Goal: Transaction & Acquisition: Purchase product/service

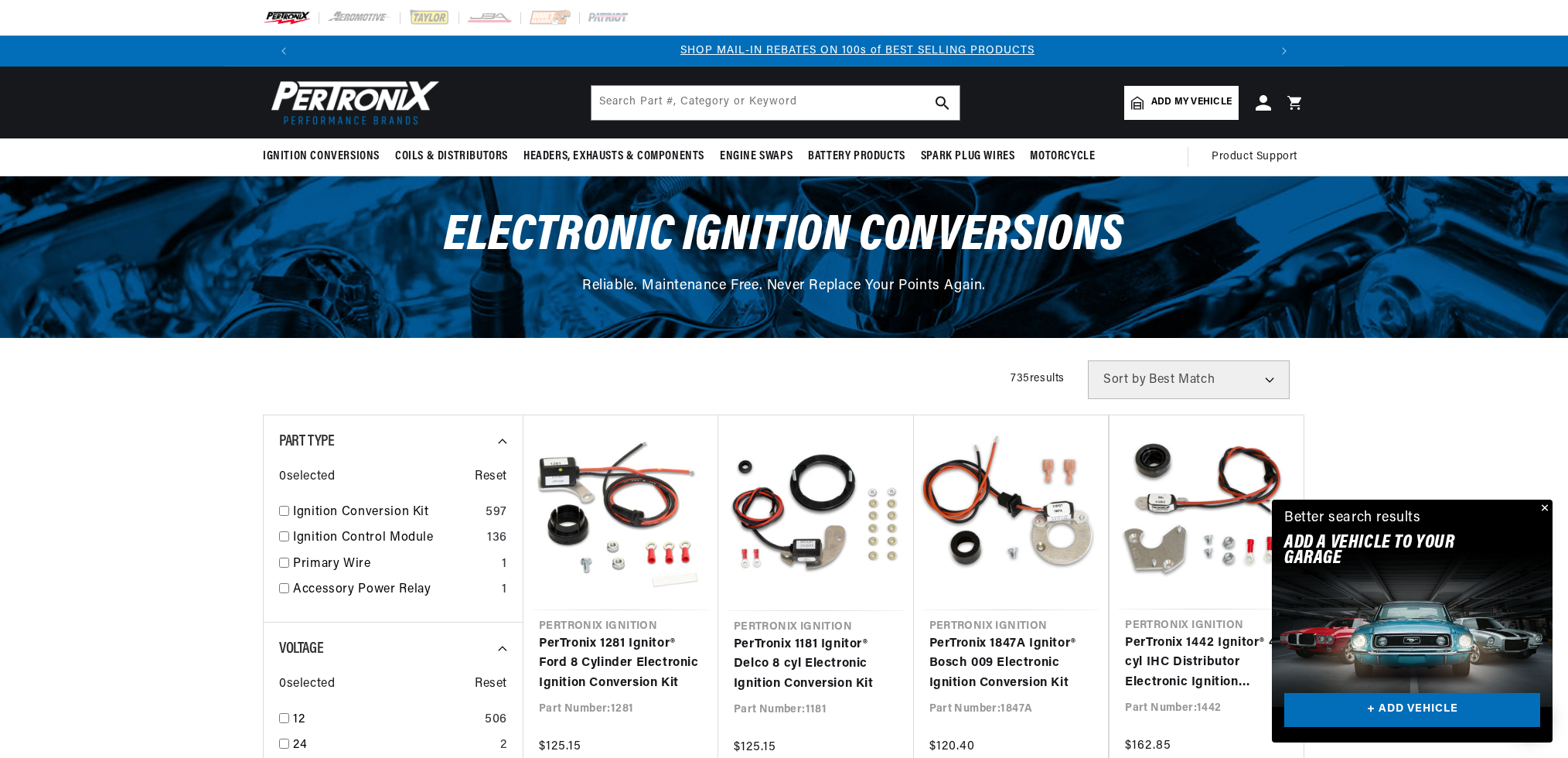
scroll to position [0, 966]
click at [1187, 101] on span "Add my vehicle" at bounding box center [1191, 102] width 81 height 15
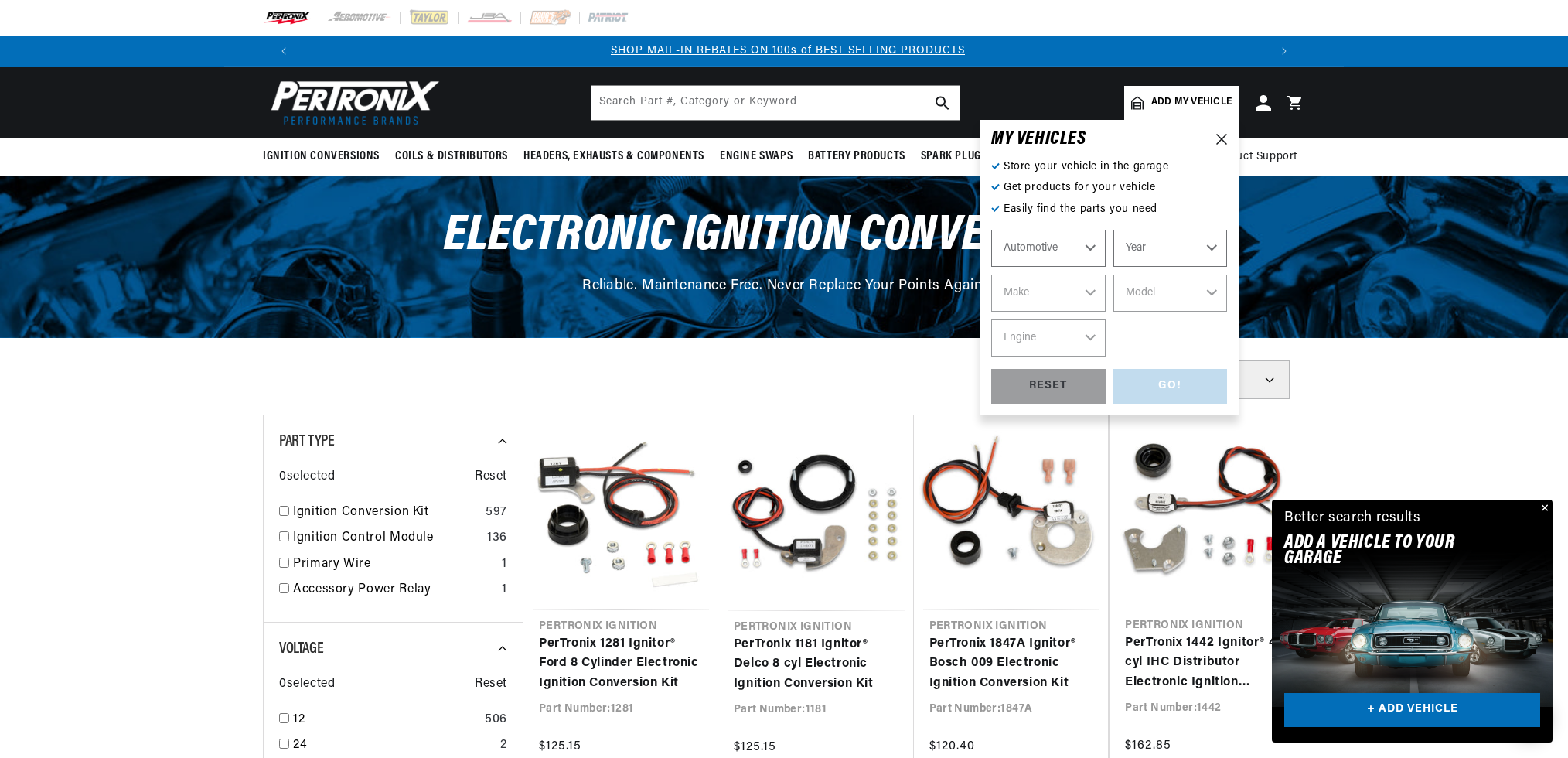
click at [1129, 253] on select "Year 2022 2021 2020 2019 2018 2017 2016 2015 2014 2013 2012 2011 2010 2009 2008…" at bounding box center [1170, 248] width 114 height 37
select select "1974"
click at [1113, 230] on select "Year 2022 2021 2020 2019 2018 2017 2016 2015 2014 2013 2012 2011 2010 2009 2008…" at bounding box center [1170, 248] width 114 height 37
select select "1974"
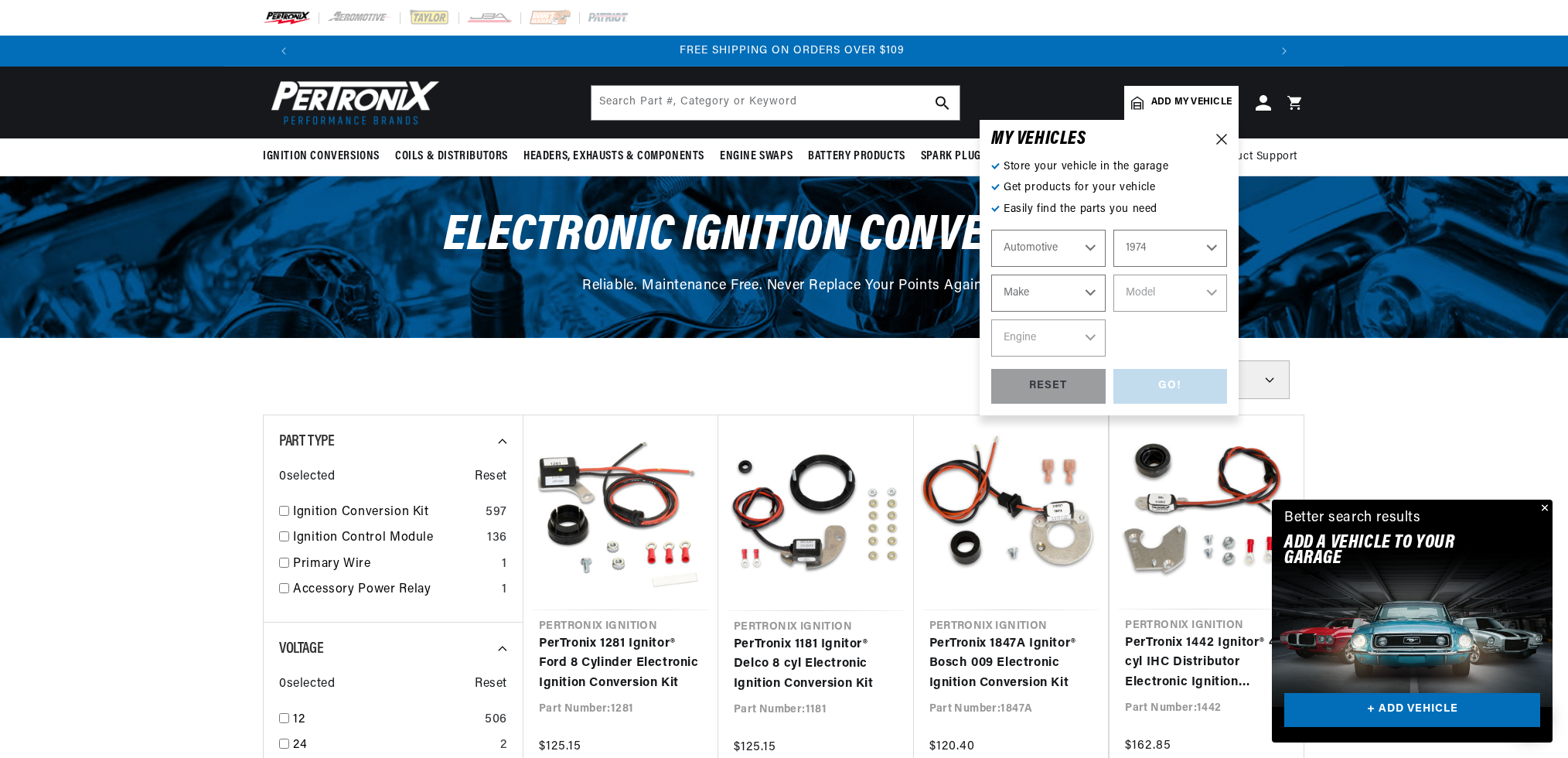
click at [1053, 290] on select "Make Alfa Romeo American Motors Aston Martin Audi Austin Avanti BMW Buick Cadil…" at bounding box center [1048, 293] width 114 height 37
select select "Porsche"
click at [992, 275] on select "Make Alfa Romeo American Motors Aston Martin Audi Austin Avanti BMW Buick Cadil…" at bounding box center [1048, 293] width 114 height 37
select select "Porsche"
click at [1174, 291] on select "Model 911 914" at bounding box center [1170, 293] width 114 height 37
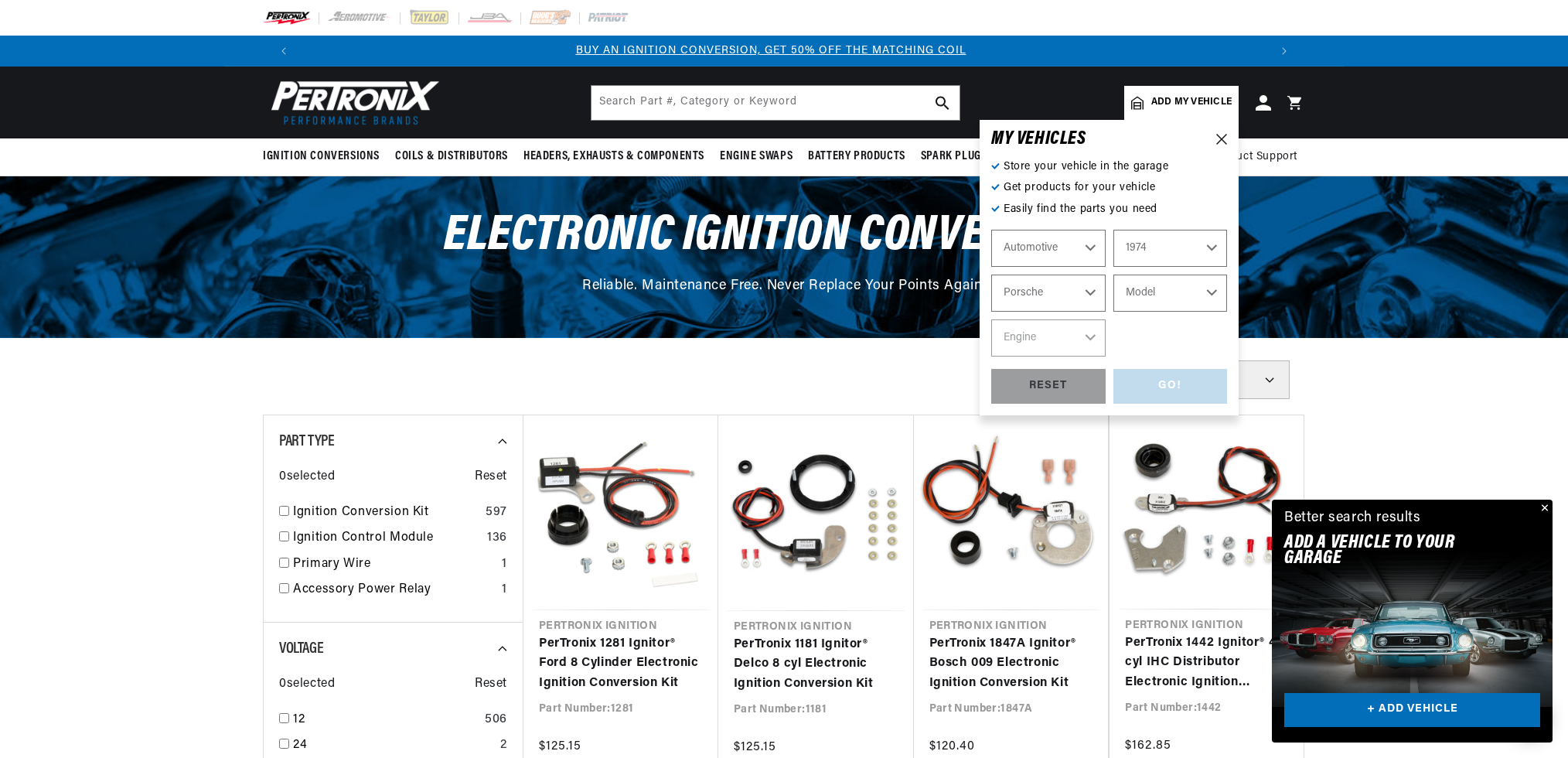
scroll to position [0, 0]
select select "914"
click at [1113, 275] on select "Model 911 914" at bounding box center [1170, 293] width 114 height 37
select select "914"
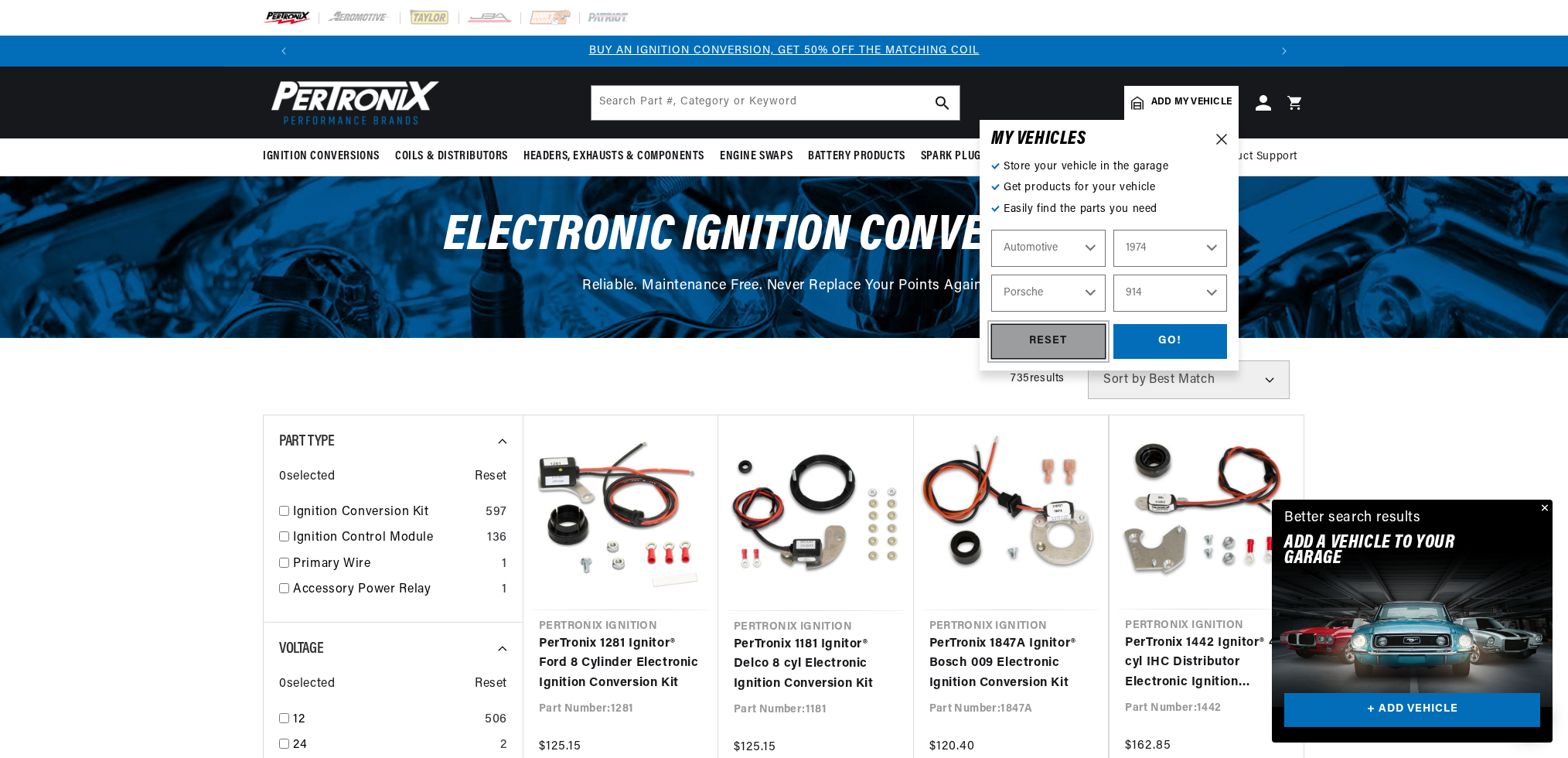
click at [1027, 345] on div "RESET" at bounding box center [1048, 341] width 114 height 35
select select "Year"
select select "Make"
select select "Model"
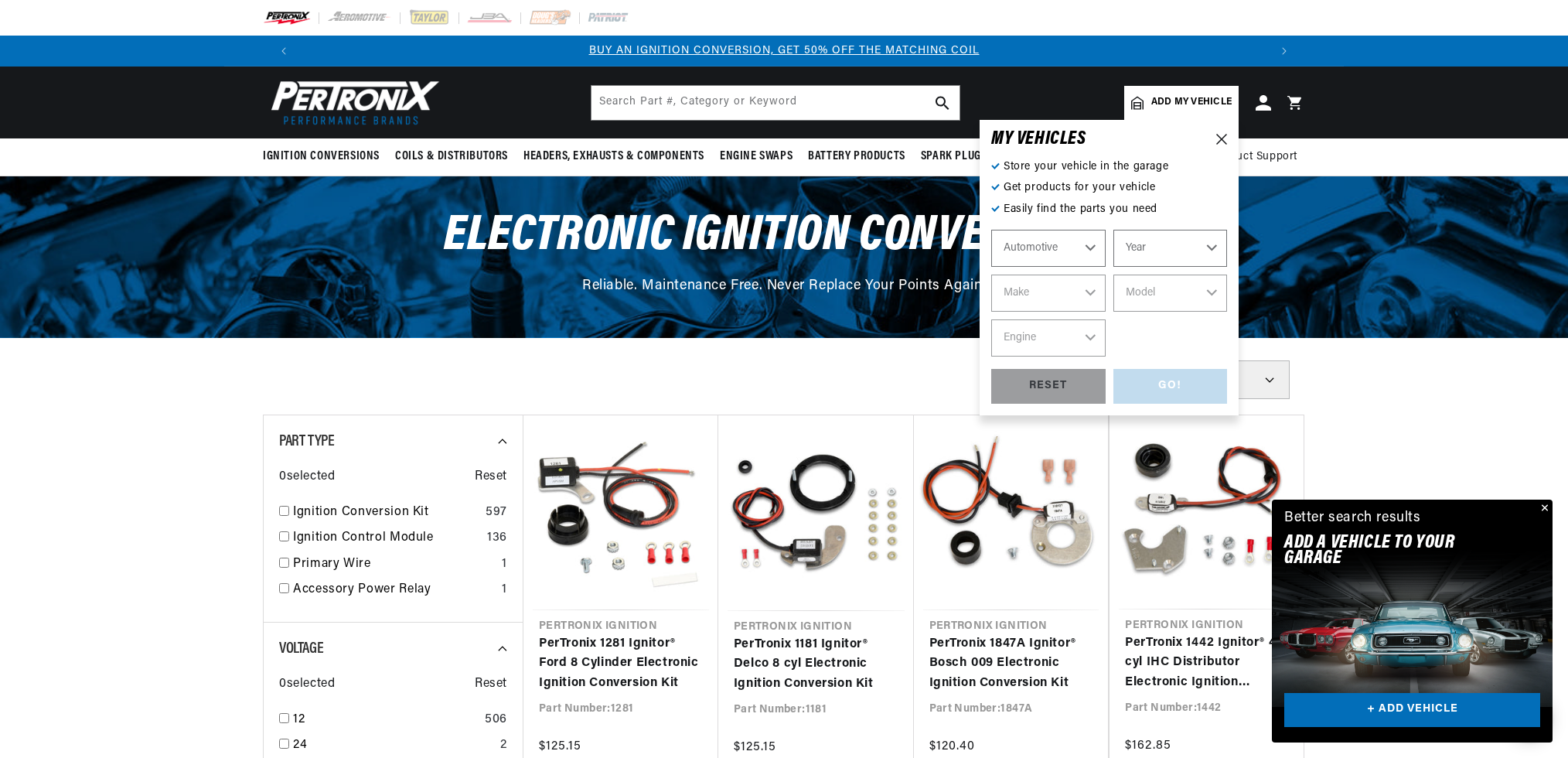
click at [1045, 253] on select "Automotive Agricultural Industrial Marine Motorcycle" at bounding box center [1048, 248] width 114 height 37
click at [1142, 261] on select "Year 2022 2021 2020 2019 2018 2017 2016 2015 2014 2013 2012 2011 2010 2009 2008…" at bounding box center [1170, 248] width 114 height 37
select select "1974"
click at [1113, 230] on select "Year 2022 2021 2020 2019 2018 2017 2016 2015 2014 2013 2012 2011 2010 2009 2008…" at bounding box center [1170, 248] width 114 height 37
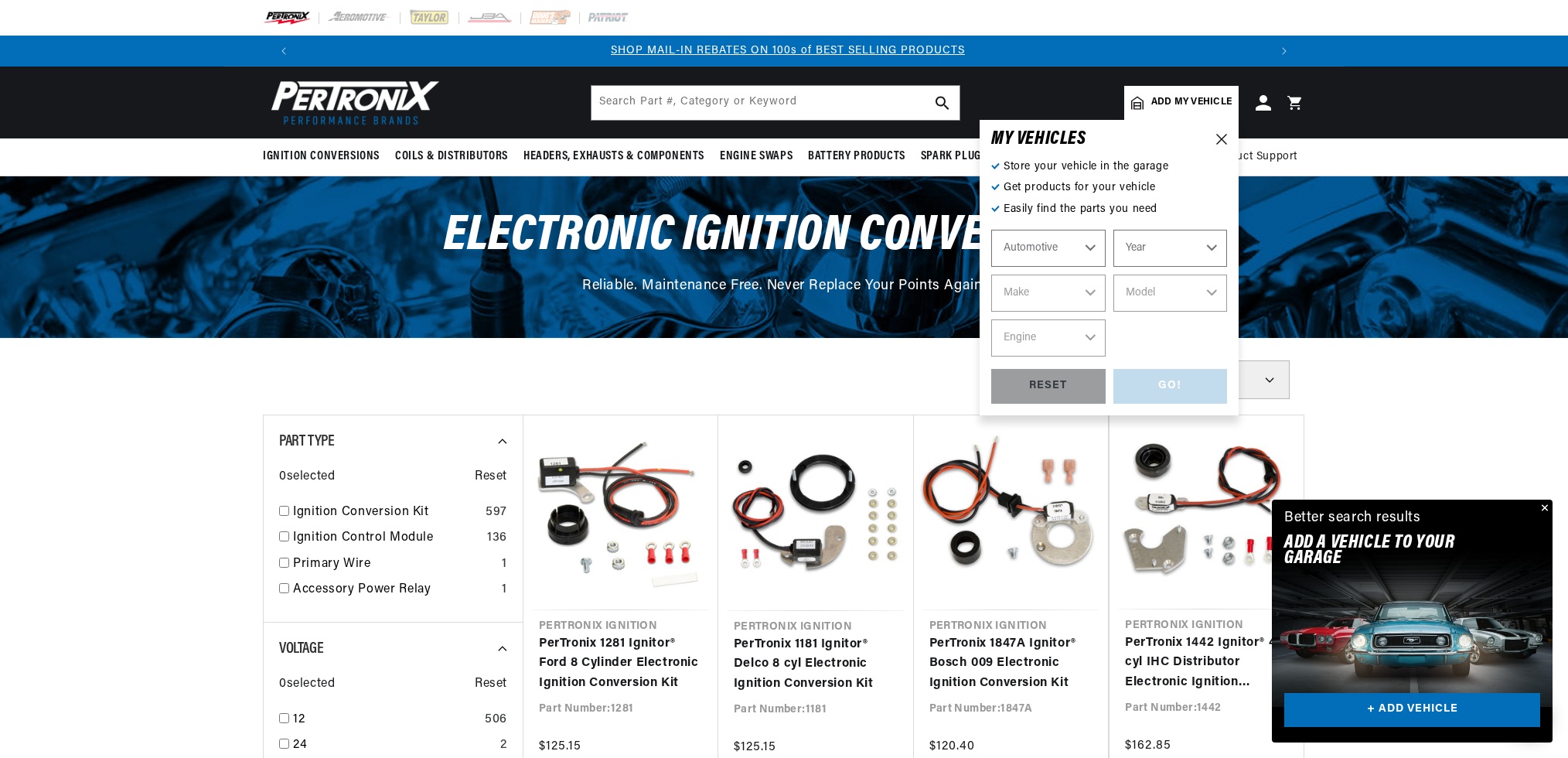
select select "1974"
click at [1057, 295] on select "Make Alfa Romeo American Motors Aston Martin Audi Austin Avanti BMW Buick Cadil…" at bounding box center [1048, 293] width 114 height 37
select select "Porsche"
click at [992, 275] on select "Make Alfa Romeo American Motors Aston Martin Audi Austin Avanti BMW Buick Cadil…" at bounding box center [1048, 293] width 114 height 37
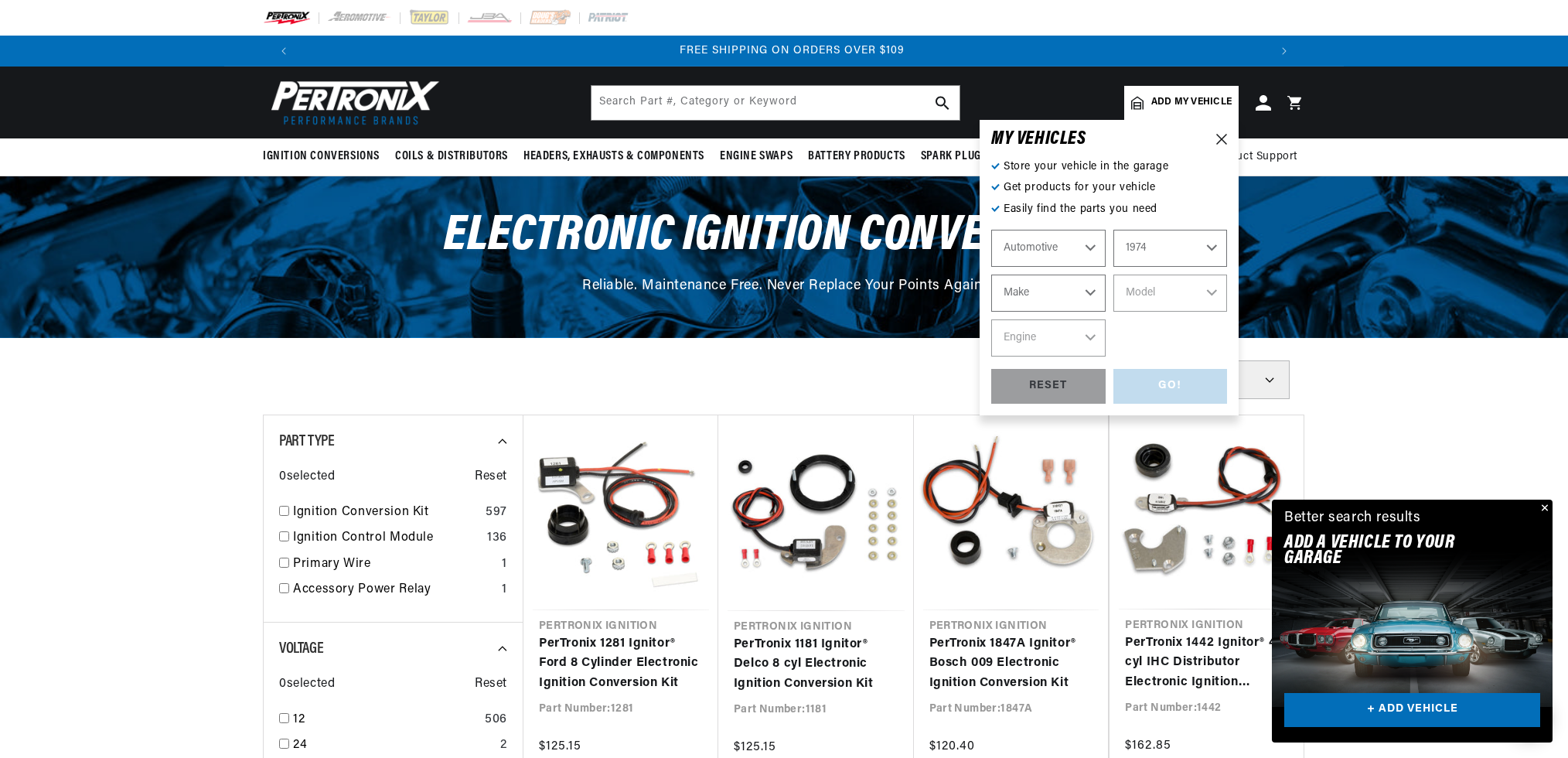
select select "Porsche"
click at [1166, 291] on select "Model 911 914" at bounding box center [1170, 293] width 114 height 37
select select "914"
click at [1113, 275] on select "Model 911 914" at bounding box center [1170, 293] width 114 height 37
select select "914"
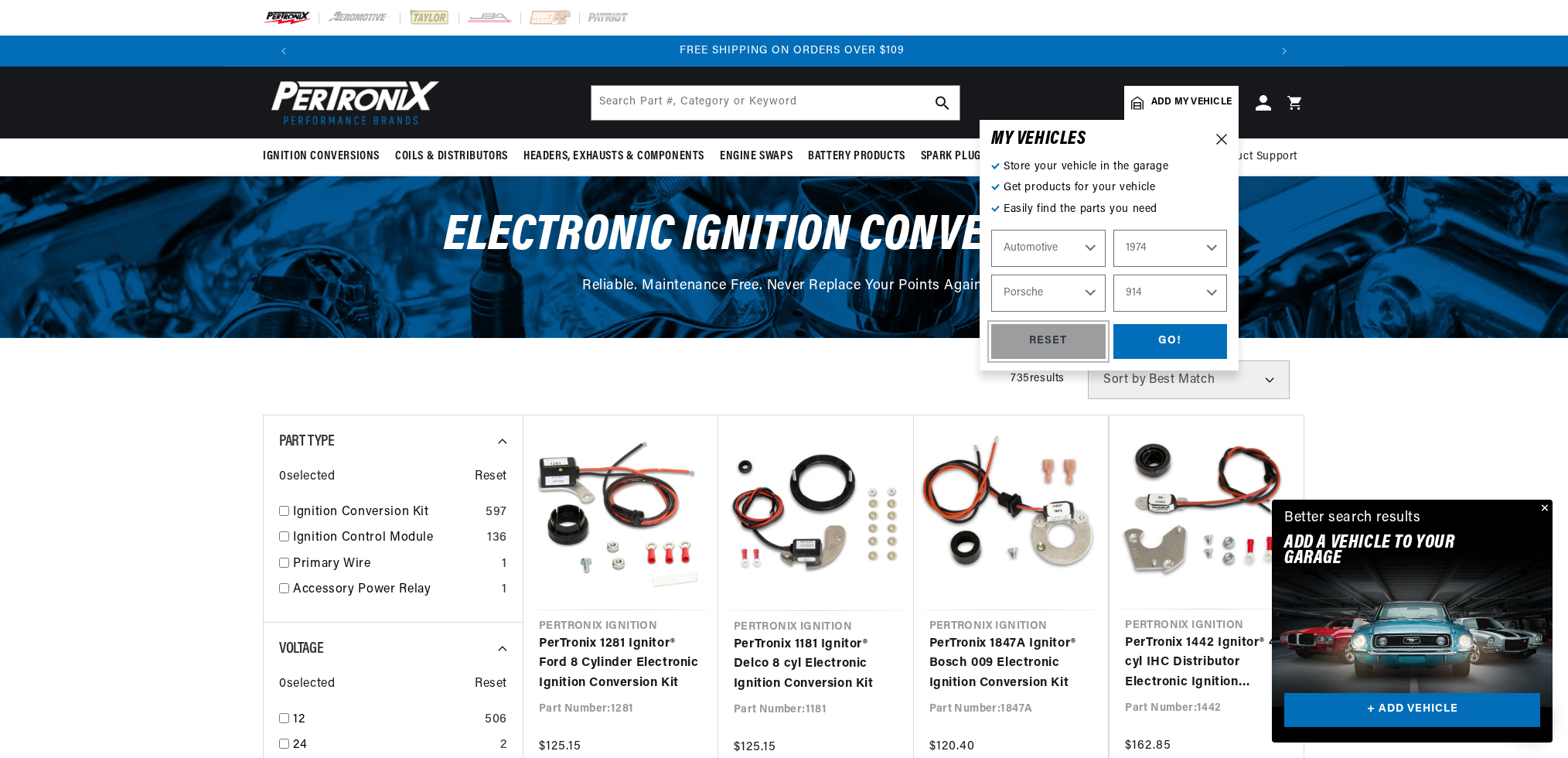
click at [1036, 351] on div "RESET" at bounding box center [1048, 341] width 114 height 35
select select "Year"
select select "Make"
select select "Model"
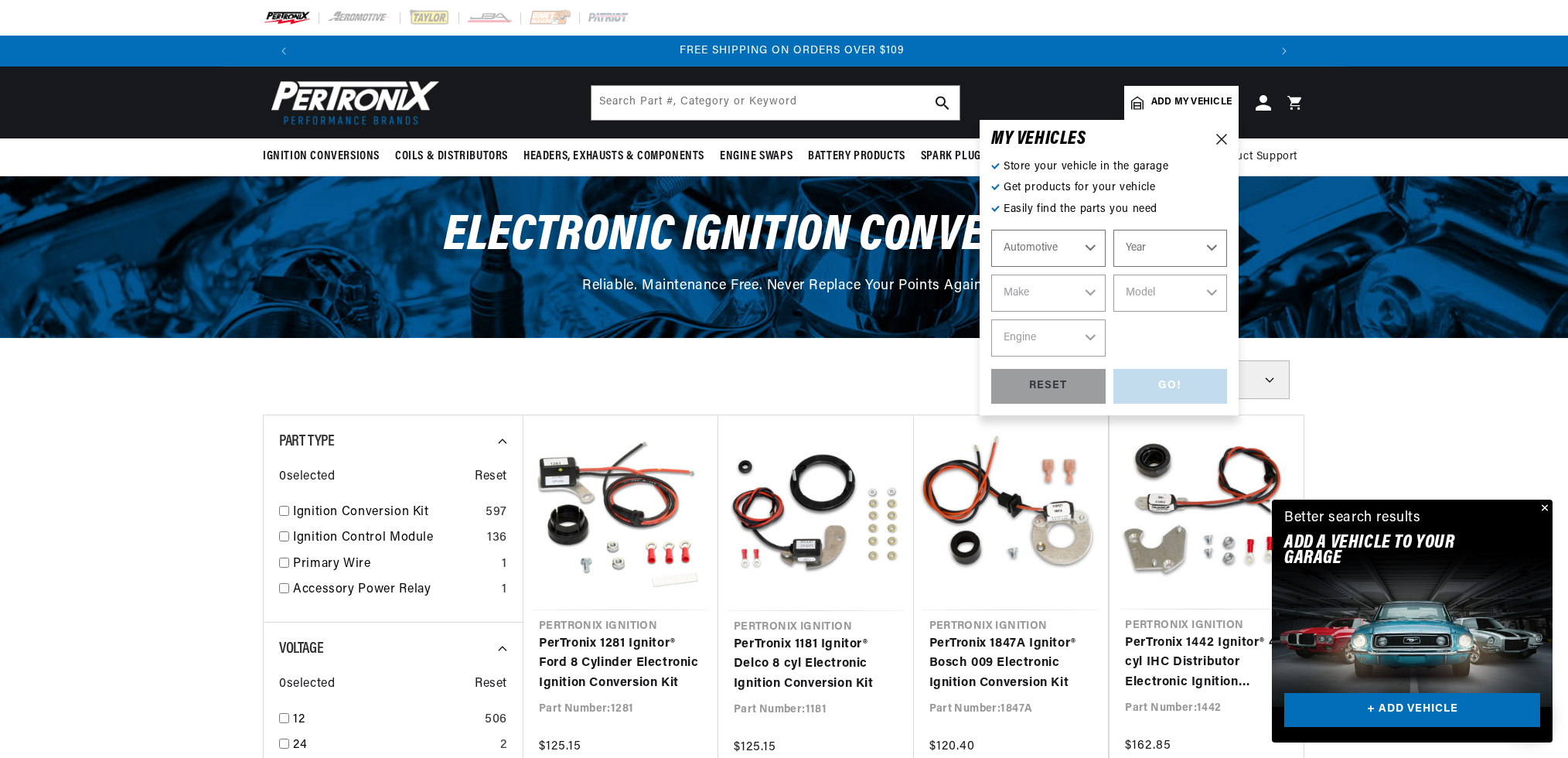
click at [1142, 246] on select "Year 2022 2021 2020 2019 2018 2017 2016 2015 2014 2013 2012 2011 2010 2009 2008…" at bounding box center [1170, 248] width 114 height 37
select select "1974"
click at [1113, 230] on select "Year 2022 2021 2020 2019 2018 2017 2016 2015 2014 2013 2012 2011 2010 2009 2008…" at bounding box center [1170, 248] width 114 height 37
select select "1974"
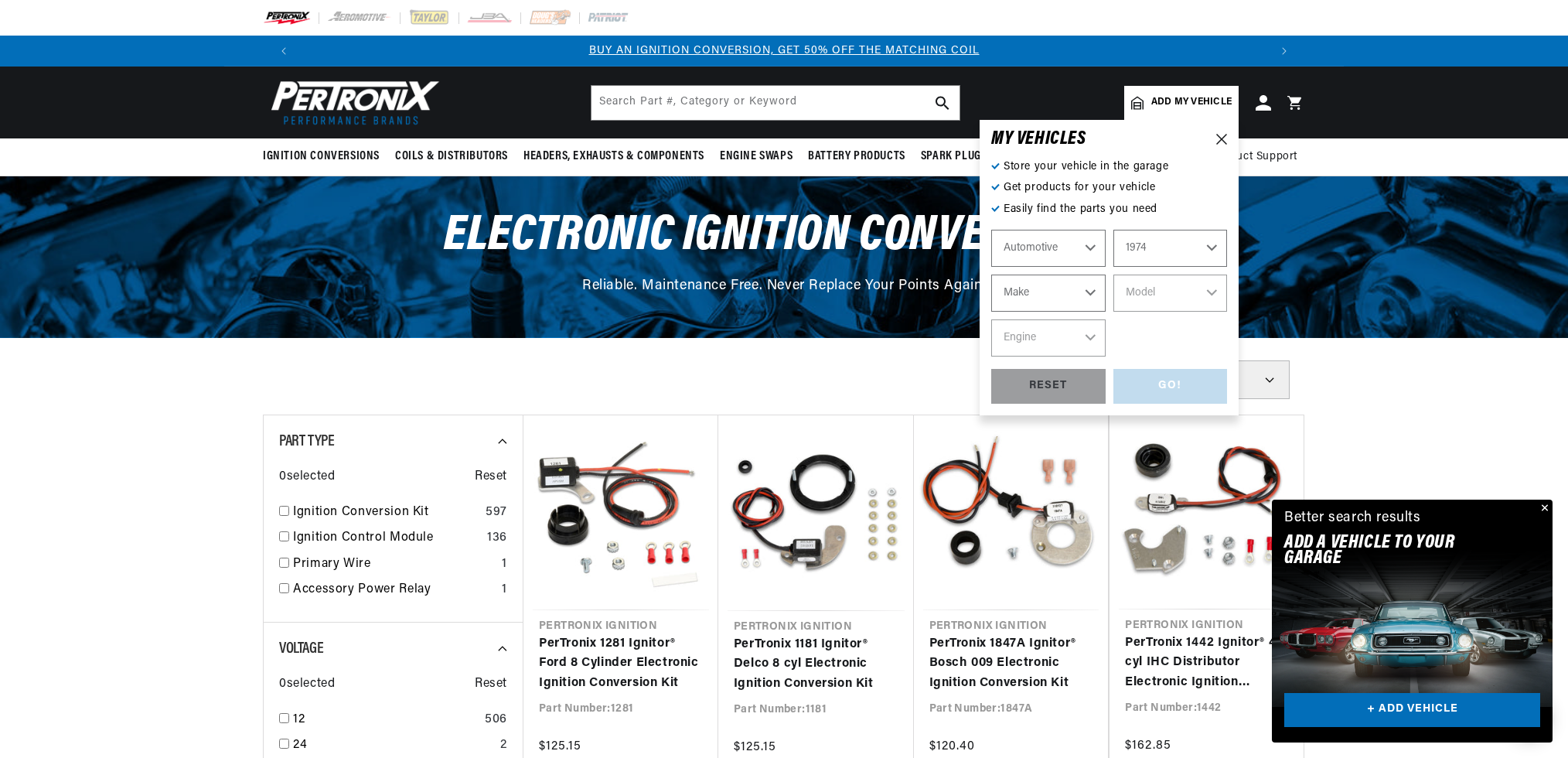
click at [1040, 300] on select "Make Alfa Romeo American Motors Aston Martin Audi Austin Avanti BMW Buick Cadil…" at bounding box center [1048, 293] width 114 height 37
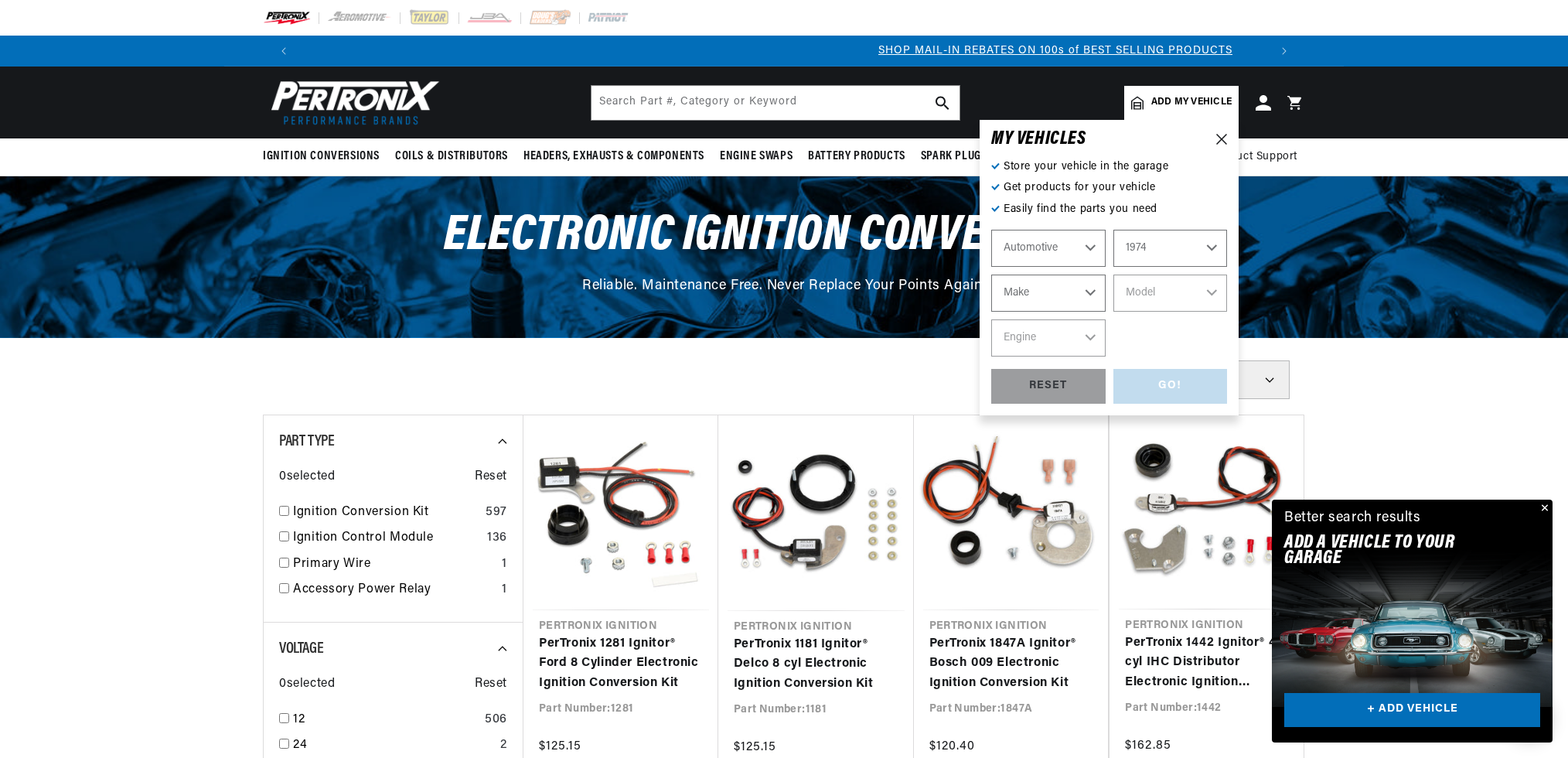
select select "Porsche"
click at [992, 275] on select "Make Alfa Romeo American Motors Aston Martin Audi Austin Avanti BMW Buick Cadil…" at bounding box center [1048, 293] width 114 height 37
select select "Porsche"
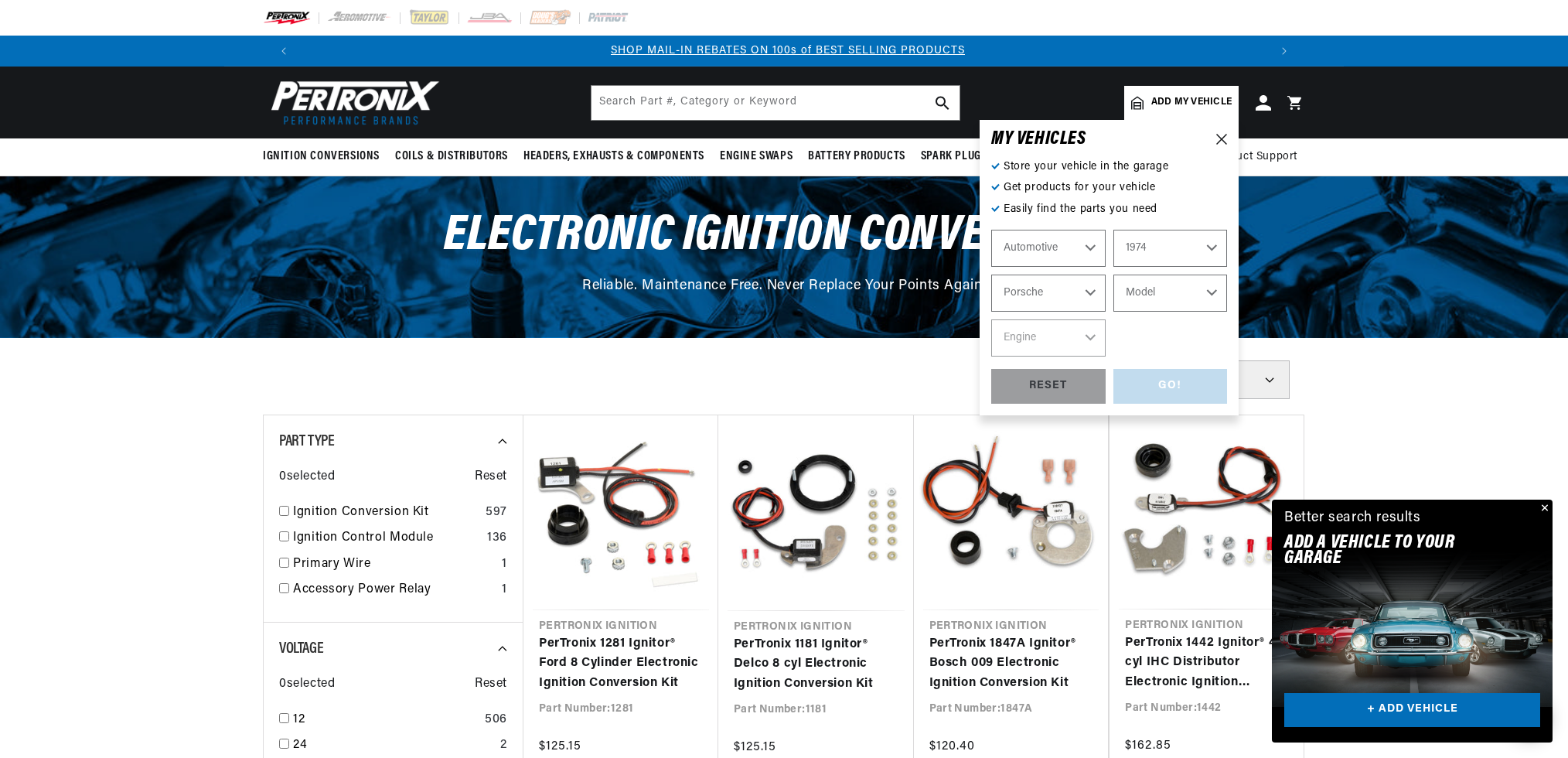
click at [1187, 300] on select "Model 911 914" at bounding box center [1170, 293] width 114 height 37
select select "914"
click at [1113, 275] on select "Model 911 914" at bounding box center [1170, 293] width 114 height 37
select select "914"
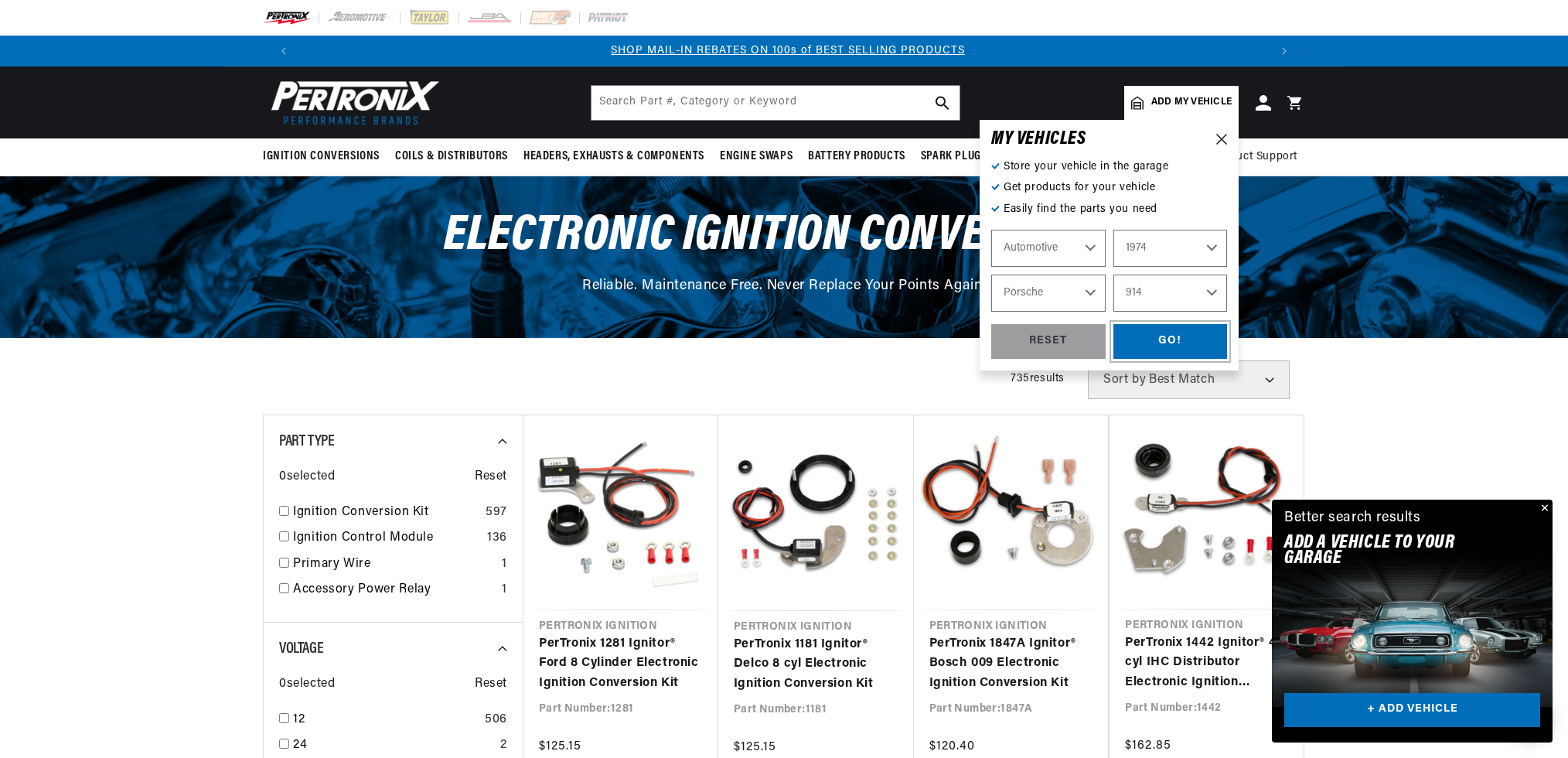
click at [1185, 349] on div "GO!" at bounding box center [1170, 341] width 114 height 35
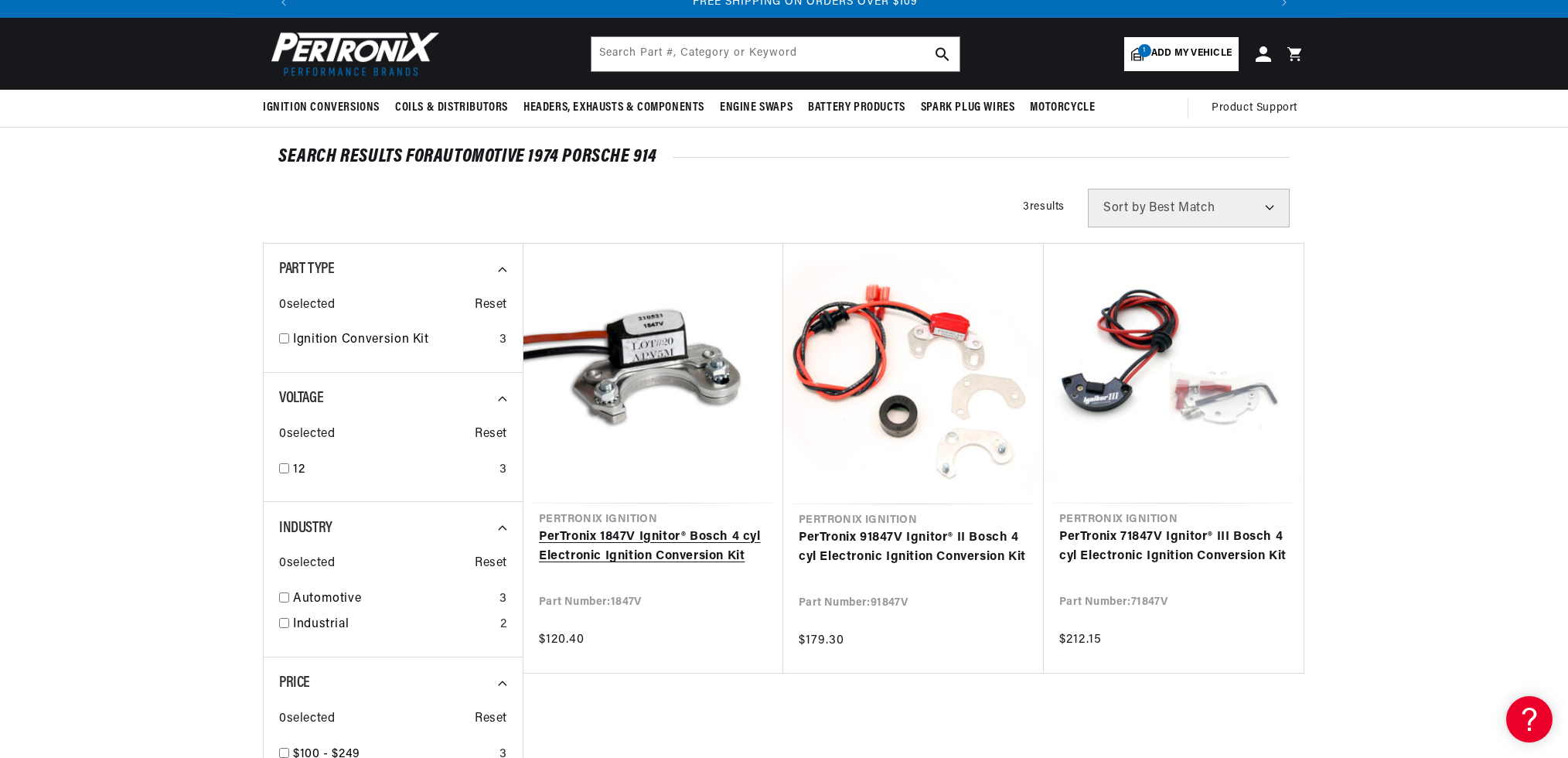
scroll to position [0, 1932]
click at [725, 537] on link "PerTronix 1847V Ignitor® Bosch 4 cyl Electronic Ignition Conversion Kit" at bounding box center [654, 547] width 229 height 39
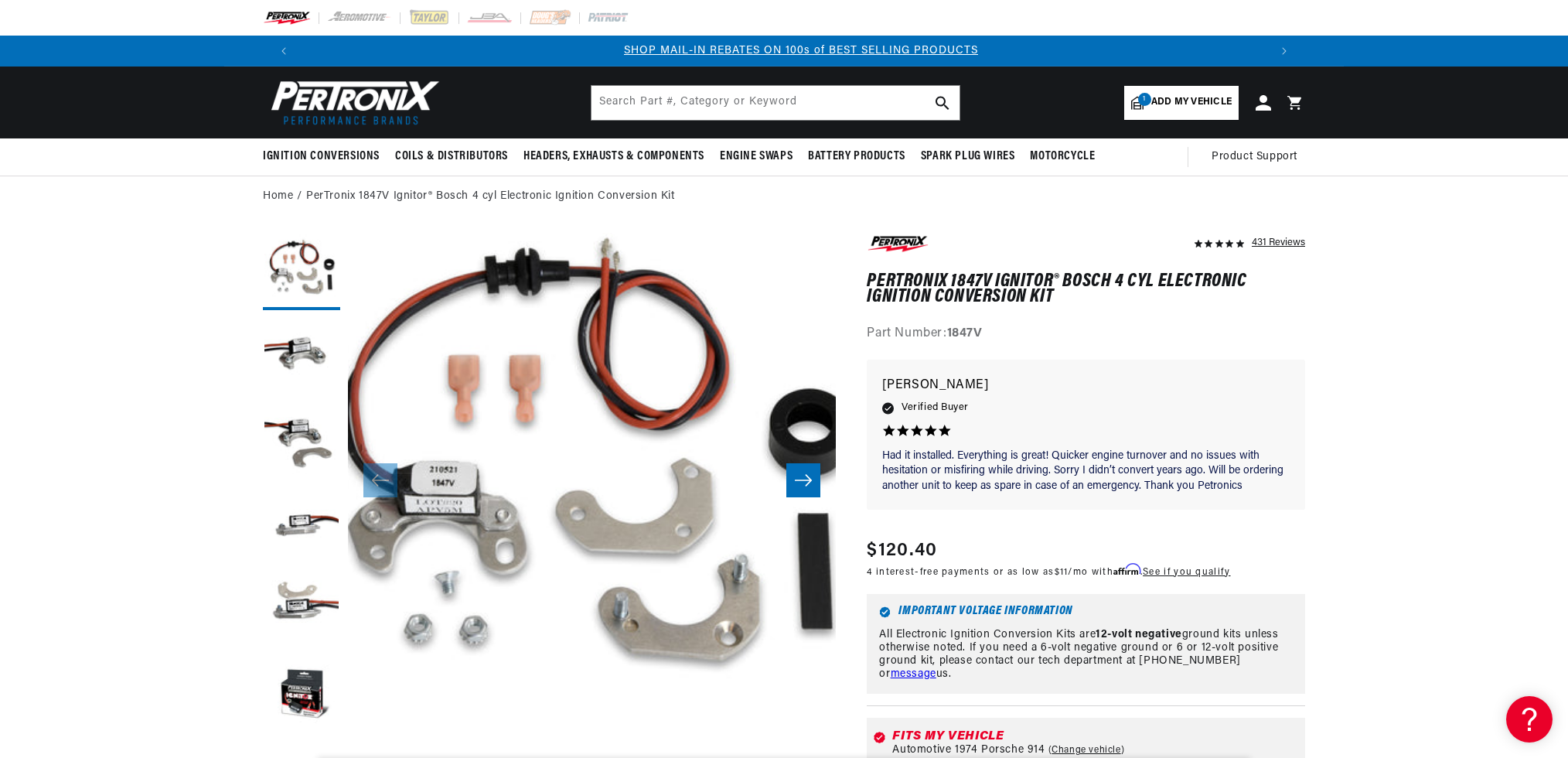
scroll to position [0, 966]
